Goal: Information Seeking & Learning: Learn about a topic

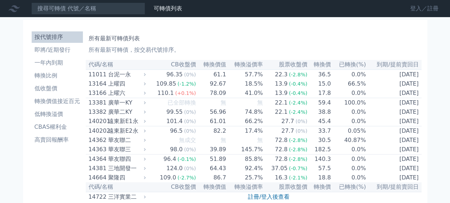
click at [421, 11] on link "登入／註冊" at bounding box center [425, 8] width 40 height 11
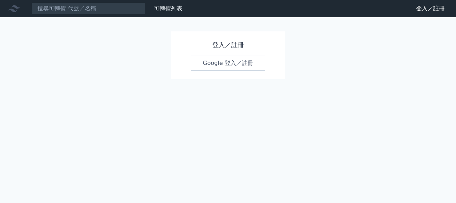
click at [214, 63] on link "Google 登入／註冊" at bounding box center [228, 63] width 74 height 15
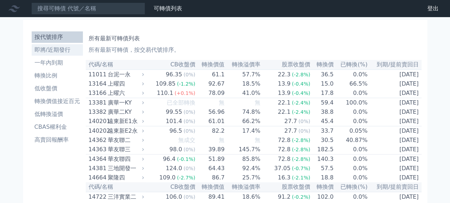
click at [52, 49] on li "即將/近期發行" at bounding box center [57, 50] width 51 height 9
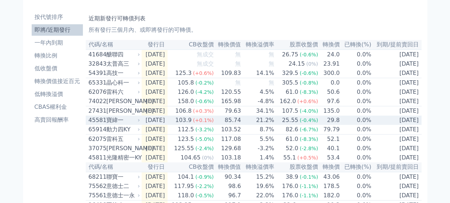
scroll to position [36, 0]
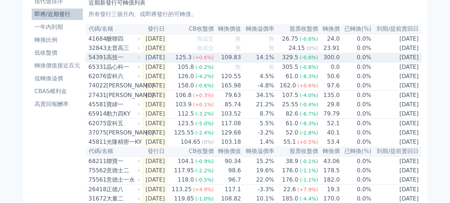
click at [116, 61] on div "高技一" at bounding box center [122, 57] width 32 height 9
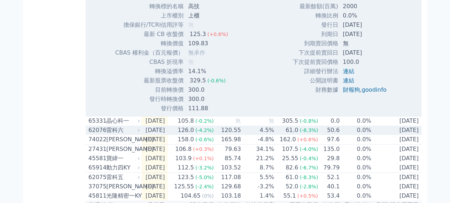
scroll to position [214, 0]
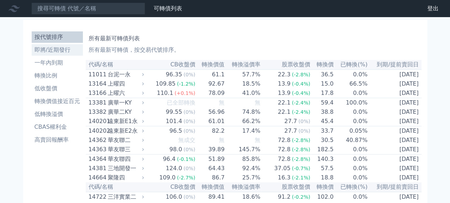
click at [54, 54] on link "即將/近期發行" at bounding box center [57, 49] width 51 height 11
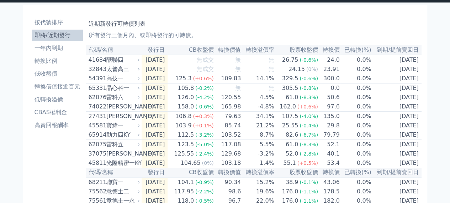
scroll to position [12, 0]
